Goal: Task Accomplishment & Management: Manage account settings

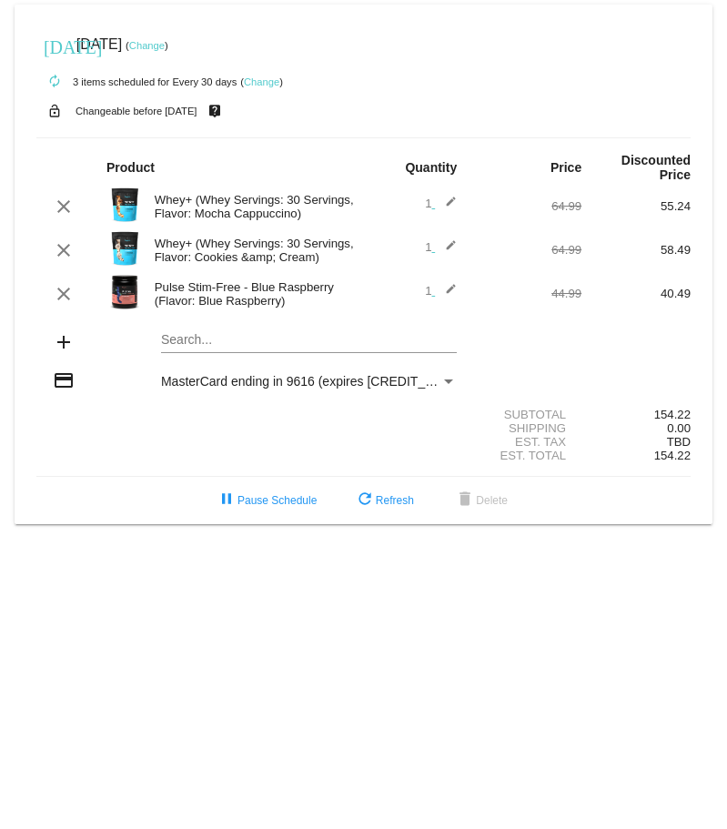
click at [264, 83] on link "Change" at bounding box center [261, 81] width 35 height 11
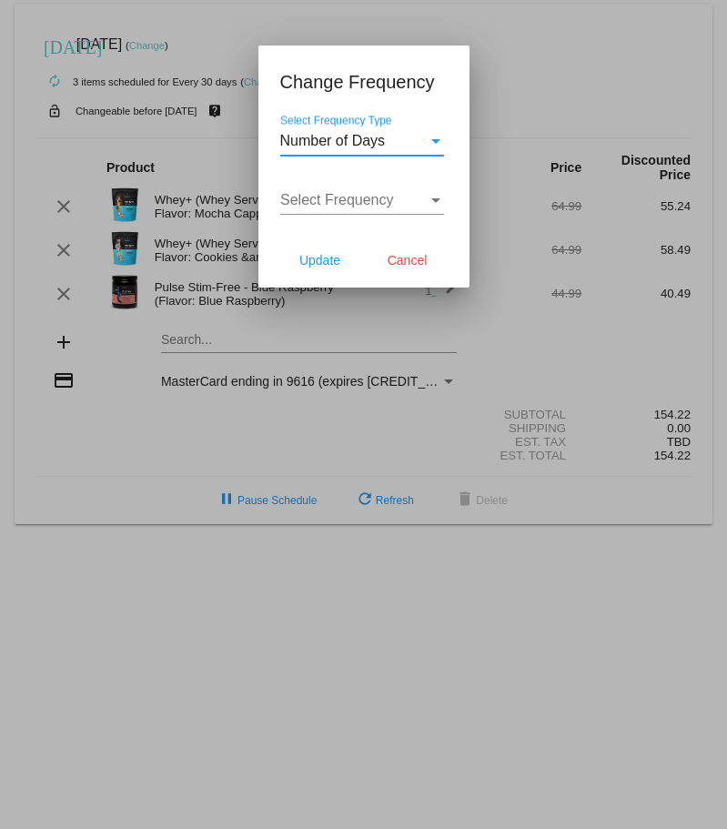
click at [397, 144] on div "Number of Days" at bounding box center [353, 141] width 147 height 16
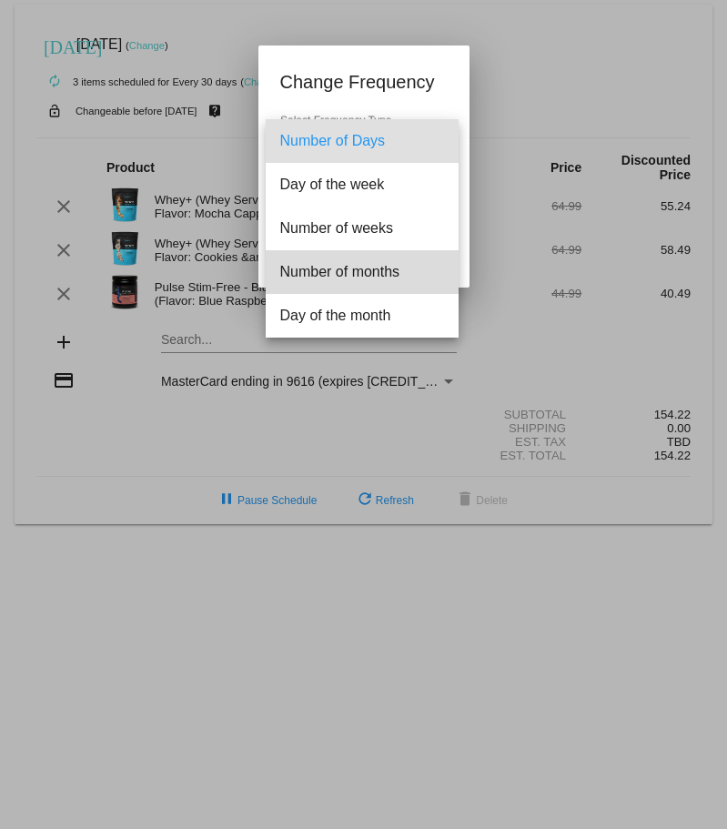
click at [378, 274] on span "Number of months" at bounding box center [362, 272] width 164 height 44
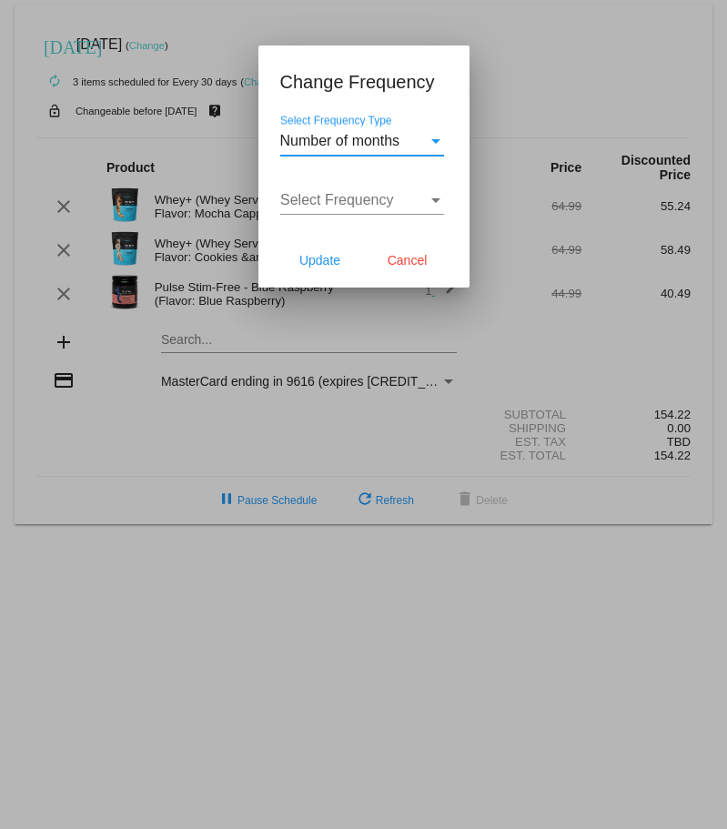
click at [381, 191] on div "Select Frequency Select Frequency" at bounding box center [362, 194] width 164 height 41
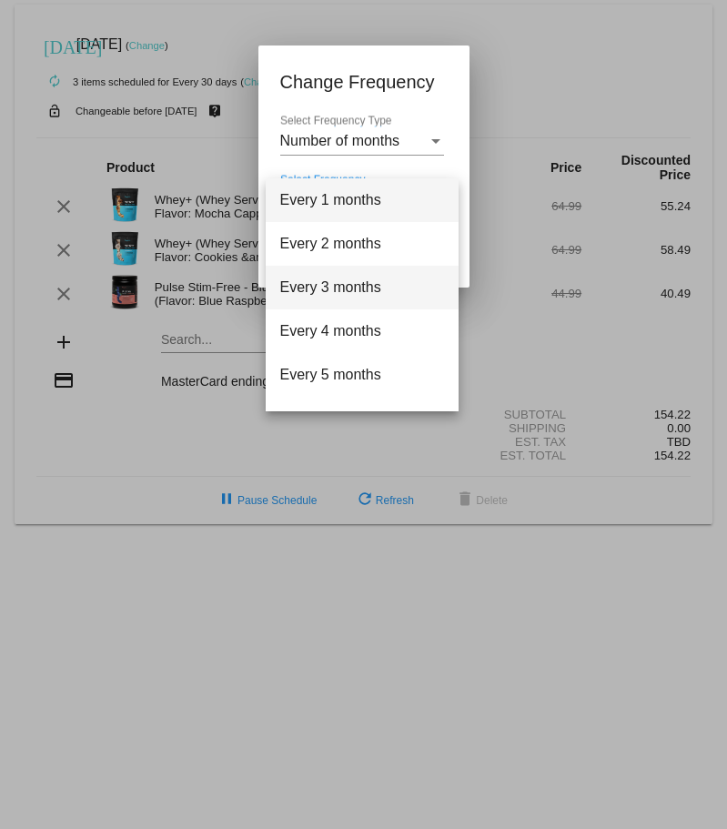
click at [369, 286] on span "Every 3 months" at bounding box center [362, 288] width 164 height 44
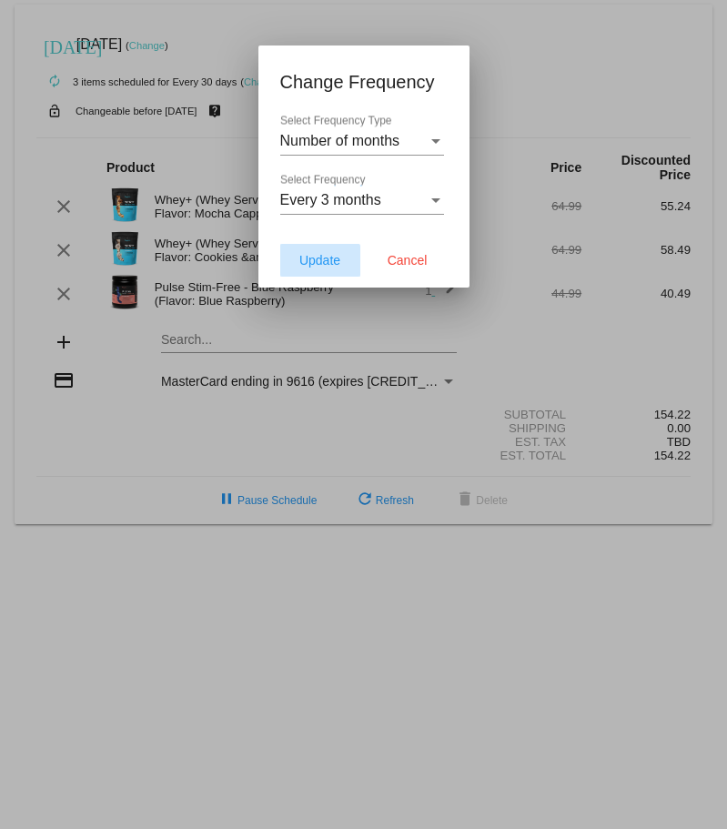
click at [319, 261] on span "Update" at bounding box center [319, 260] width 41 height 15
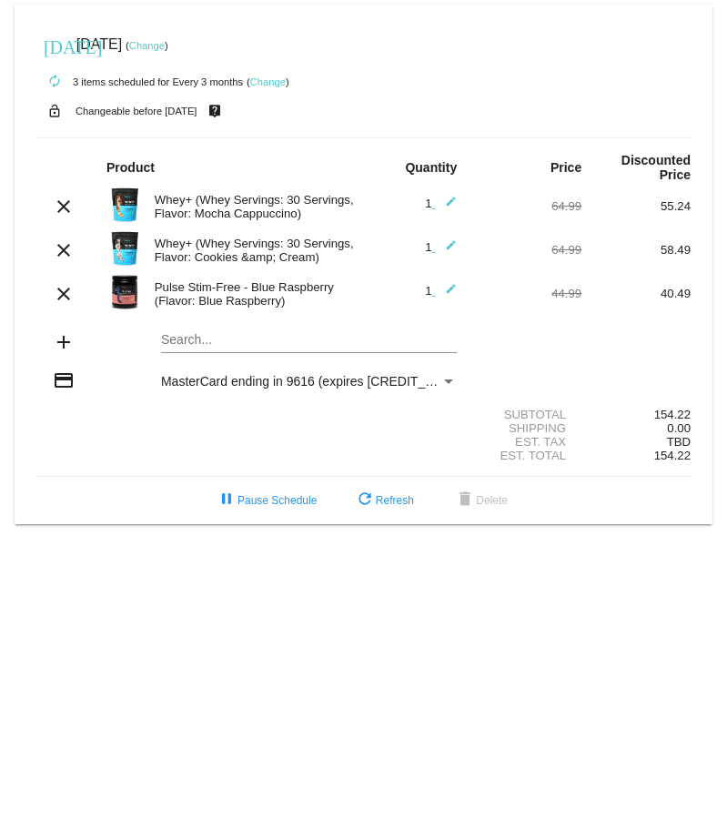
click at [165, 44] on link "Change" at bounding box center [146, 45] width 35 height 11
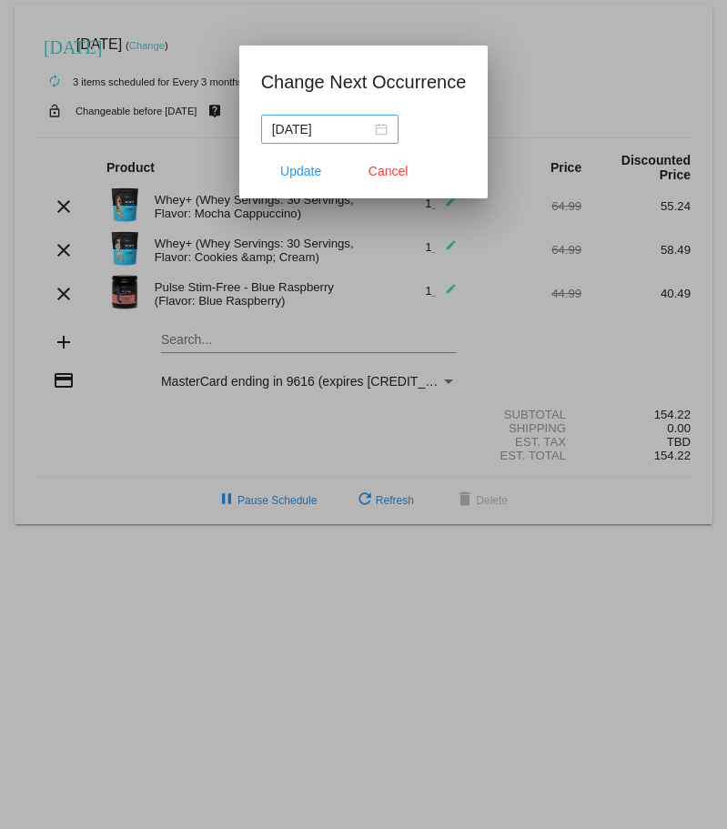
click at [384, 132] on div "[DATE]" at bounding box center [330, 129] width 116 height 20
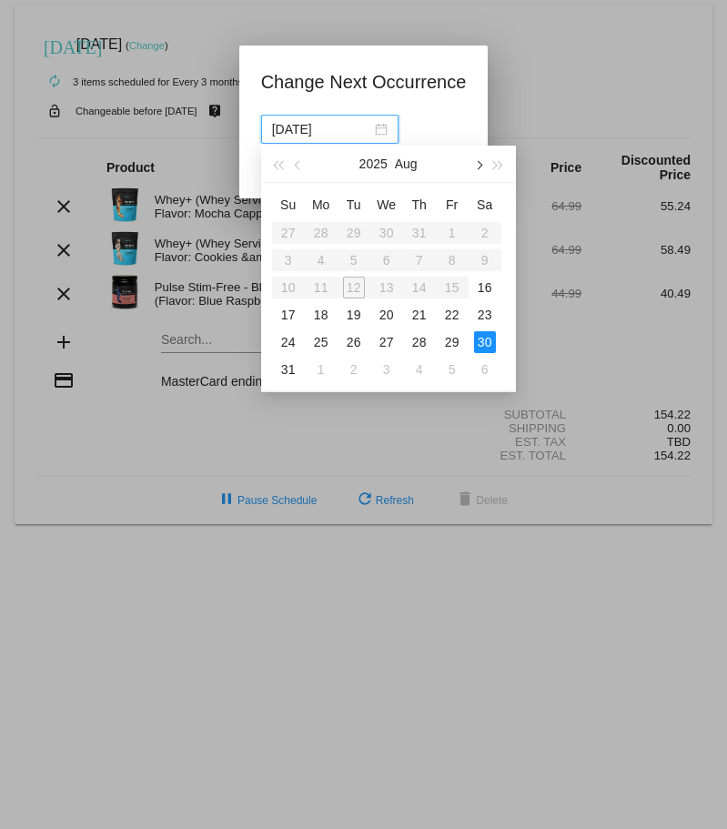
click at [479, 167] on span "button" at bounding box center [477, 165] width 9 height 9
click at [451, 338] on div "31" at bounding box center [452, 342] width 22 height 22
type input "[DATE]"
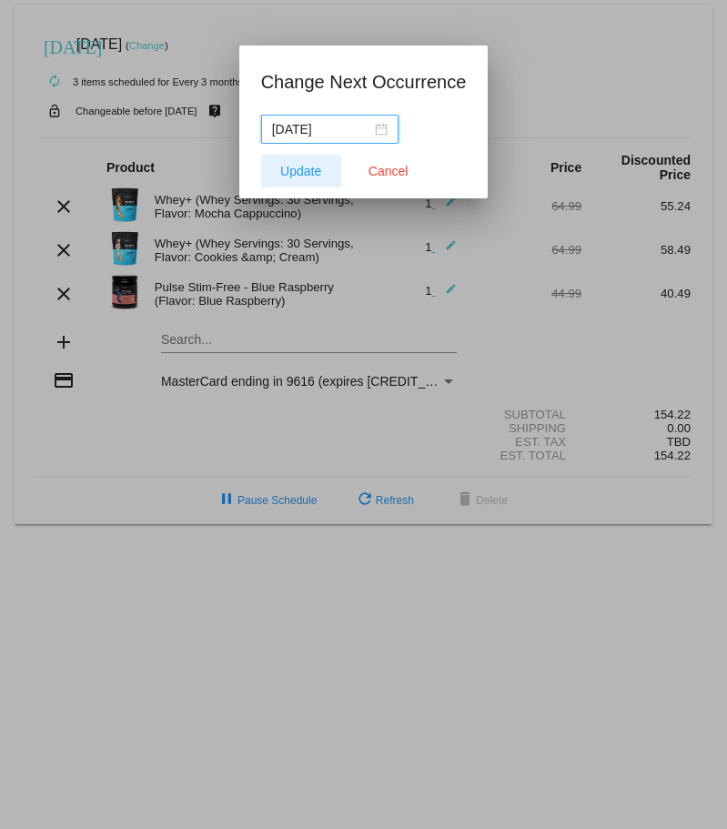
click at [309, 178] on button "Update" at bounding box center [301, 171] width 80 height 33
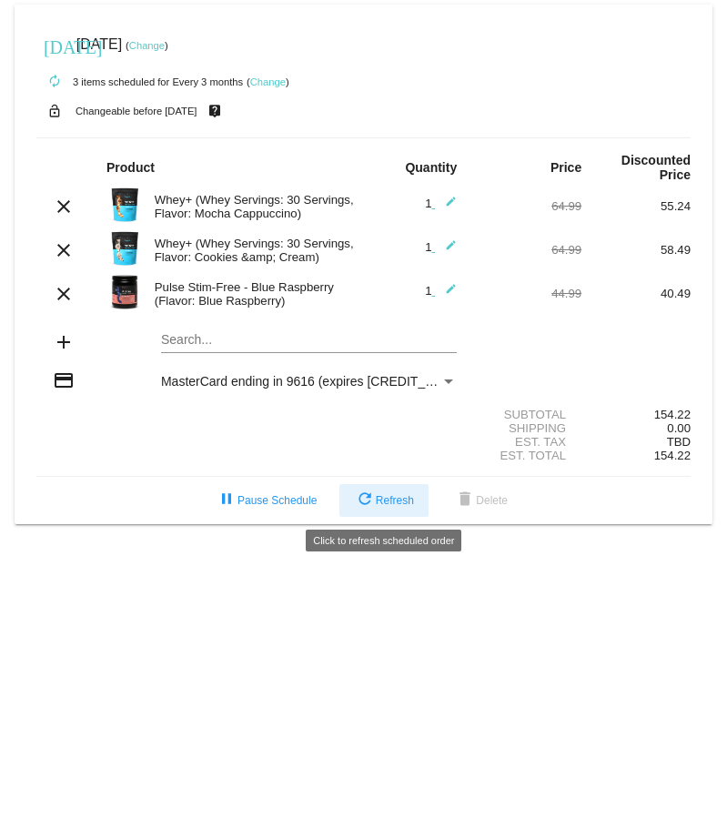
click at [383, 489] on button "refresh Refresh" at bounding box center [383, 500] width 89 height 33
